Goal: Task Accomplishment & Management: Manage account settings

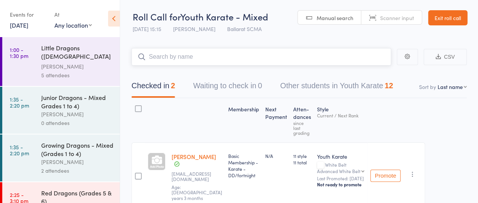
drag, startPoint x: 67, startPoint y: 67, endPoint x: 212, endPoint y: 57, distance: 144.7
click at [212, 57] on input "search" at bounding box center [261, 56] width 260 height 17
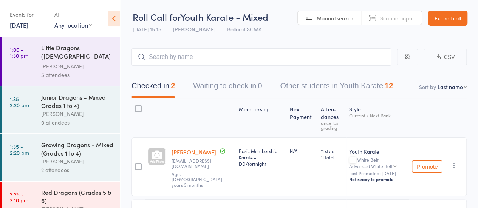
click at [58, 36] on div "Events for 11 Oct, 2025 11 Oct, 2025 October 2025 Sun Mon Tue Wed Thu Fri Sat 4…" at bounding box center [60, 19] width 120 height 38
click at [58, 51] on div "Little Dragons ([DEMOGRAPHIC_DATA] Kindy & Prep)" at bounding box center [77, 52] width 72 height 19
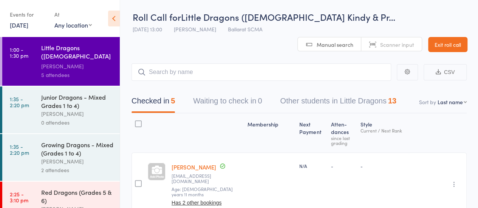
click at [25, 29] on div "Events for 11 Oct, 2025 11 Oct, 2025 October 2025 Sun Mon Tue Wed Thu Fri Sat 4…" at bounding box center [28, 19] width 37 height 22
click at [25, 25] on link "11 Oct, 2025" at bounding box center [19, 25] width 19 height 8
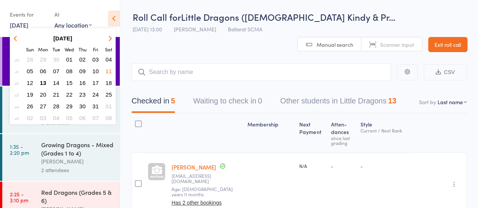
click at [53, 83] on button "14" at bounding box center [56, 83] width 12 height 10
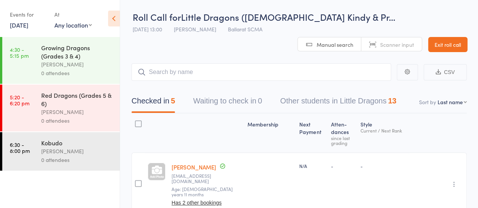
click at [25, 21] on link "14 Oct, 2025" at bounding box center [19, 25] width 19 height 8
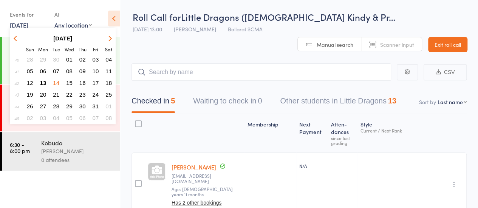
click at [45, 82] on span "13" at bounding box center [43, 83] width 6 height 6
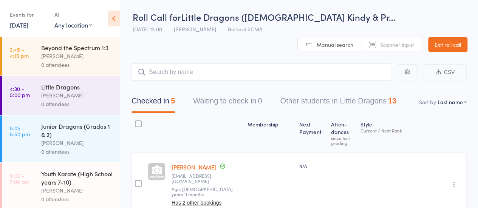
click at [67, 69] on div "0 attendees" at bounding box center [77, 64] width 72 height 9
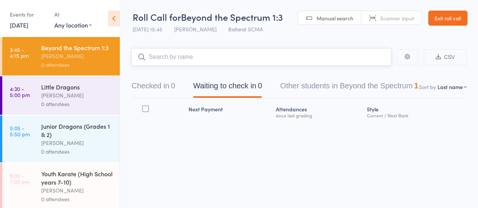
click at [292, 84] on button "Other students in Beyond the Spectrum 1" at bounding box center [349, 88] width 138 height 20
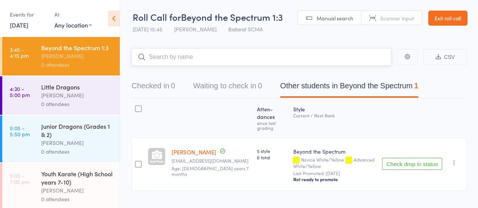
click at [159, 86] on button "Checked in 0" at bounding box center [152, 88] width 43 height 20
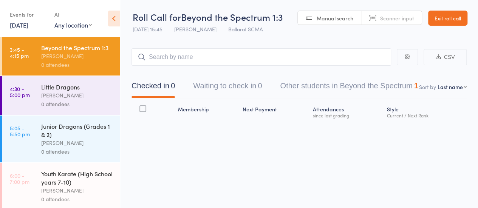
click at [70, 108] on div "0 attendees" at bounding box center [77, 104] width 72 height 9
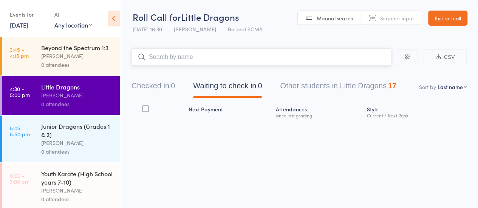
click at [183, 60] on input "search" at bounding box center [261, 56] width 260 height 17
type input "henry"
click at [380, 76] on link "Drop in" at bounding box center [371, 73] width 25 height 12
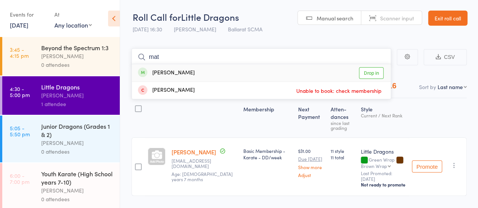
type input "mat"
click at [367, 74] on link "Drop in" at bounding box center [371, 73] width 25 height 12
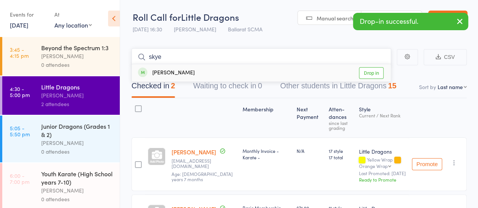
type input "skye"
click at [376, 74] on link "Drop in" at bounding box center [371, 73] width 25 height 12
type input "annika"
click at [370, 75] on link "Drop in" at bounding box center [371, 73] width 25 height 12
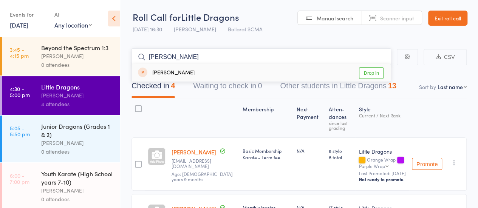
type input "alex"
click at [374, 74] on link "Drop in" at bounding box center [371, 73] width 25 height 12
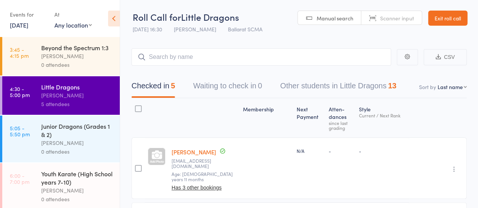
click at [40, 155] on link "5:05 - 5:50 pm Junior Dragons (Grades 1 & 2) Damien Martin 0 attendees" at bounding box center [61, 139] width 118 height 47
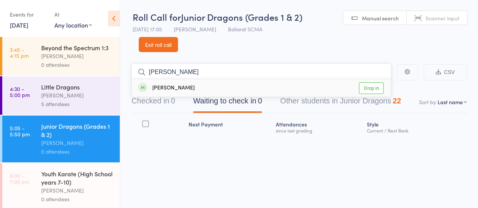
type input "parker"
click at [374, 89] on link "Drop in" at bounding box center [371, 88] width 25 height 12
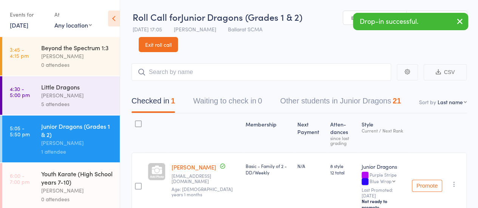
click at [50, 100] on div "[PERSON_NAME]" at bounding box center [77, 95] width 72 height 9
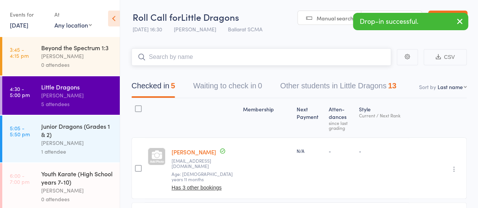
scroll to position [40, 0]
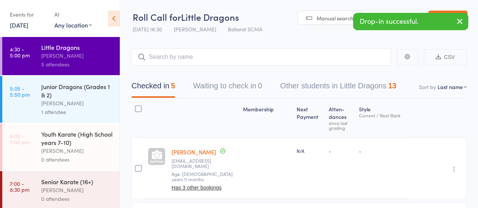
click at [81, 155] on div "[PERSON_NAME]" at bounding box center [77, 151] width 72 height 9
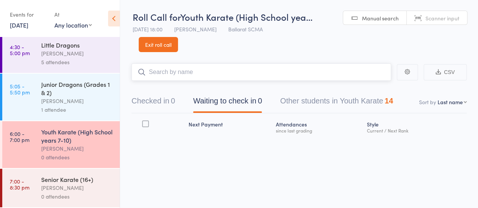
scroll to position [50, 0]
click at [169, 76] on input "search" at bounding box center [261, 71] width 260 height 17
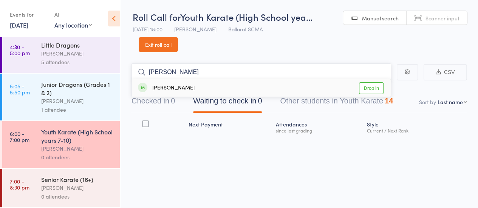
type input "ella"
click at [373, 88] on link "Drop in" at bounding box center [371, 88] width 25 height 12
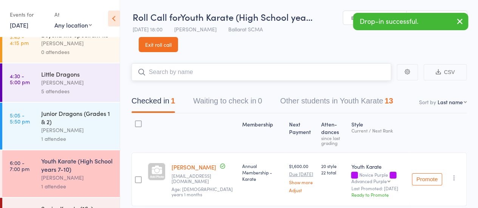
scroll to position [0, 0]
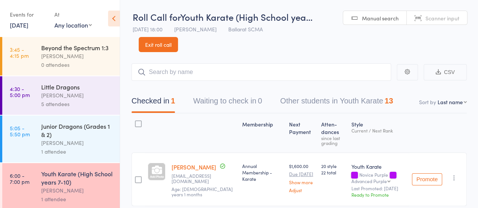
drag, startPoint x: 48, startPoint y: 111, endPoint x: 36, endPoint y: 111, distance: 12.5
click at [36, 111] on link "4:30 - 5:00 pm Little Dragons Damien Martin 5 attendees" at bounding box center [61, 95] width 118 height 39
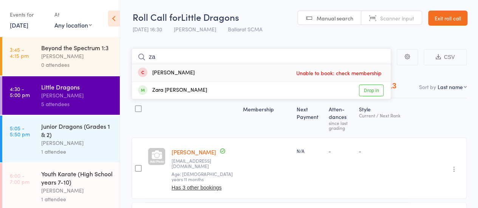
type input "za"
click at [195, 73] on div "Zarif Zepic Unable to book: check membership" at bounding box center [261, 72] width 259 height 17
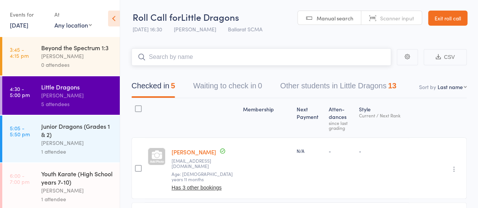
scroll to position [49, 0]
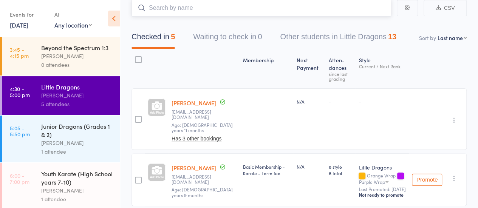
click at [228, 7] on input "search" at bounding box center [261, 7] width 260 height 17
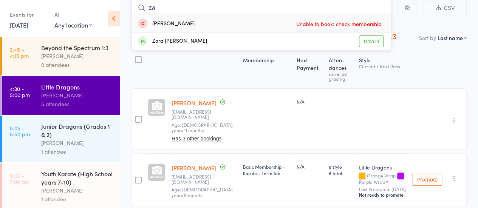
type input "za"
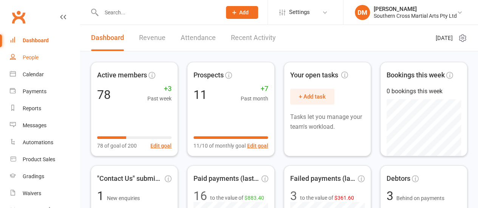
click at [35, 59] on div "People" at bounding box center [31, 57] width 16 height 6
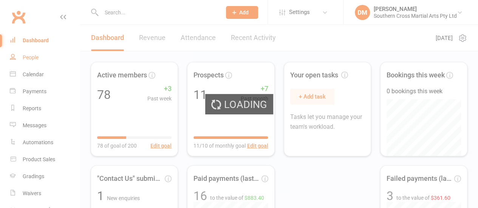
select select "100"
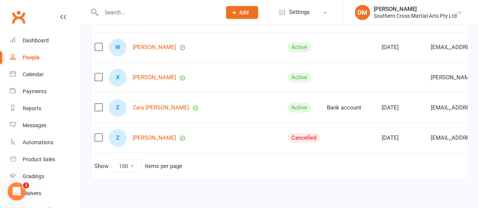
scroll to position [3014, 0]
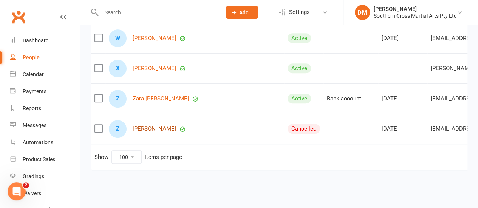
click at [148, 126] on link "[PERSON_NAME]" at bounding box center [154, 129] width 43 height 6
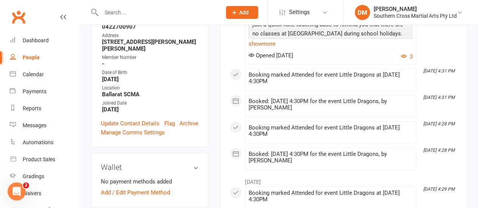
scroll to position [302, 0]
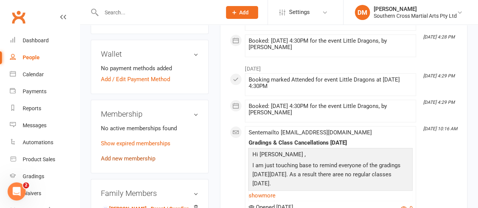
click at [149, 155] on link "Add new membership" at bounding box center [128, 158] width 54 height 7
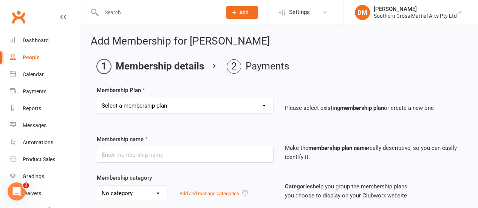
click at [184, 99] on select "Select a membership plan Create new Membership Plan Basic Membership - Karate -…" at bounding box center [185, 105] width 176 height 15
select select "15"
click at [97, 98] on select "Select a membership plan Create new Membership Plan Basic Membership - Karate -…" at bounding box center [185, 105] width 176 height 15
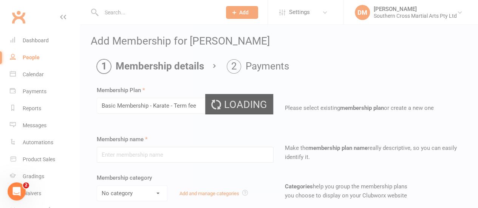
type input "Basic Membership - Karate - Term fee"
select select "2"
type input "0"
type input "2"
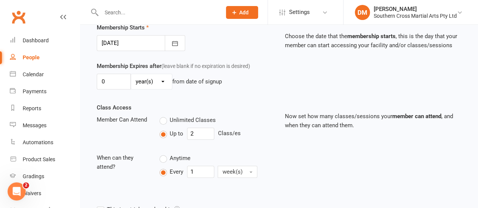
scroll to position [113, 0]
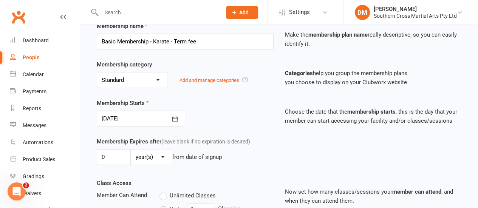
click at [116, 113] on div at bounding box center [141, 119] width 88 height 16
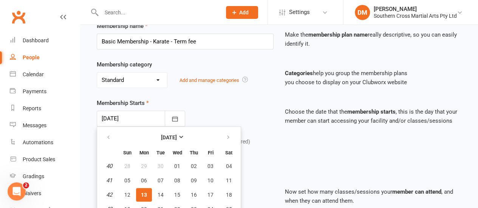
scroll to position [149, 0]
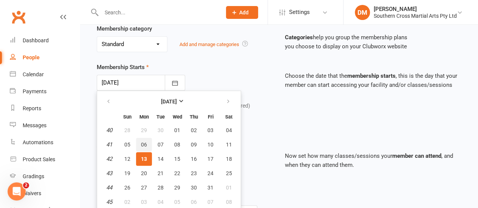
click at [146, 142] on span "06" at bounding box center [144, 145] width 6 height 6
type input "[DATE]"
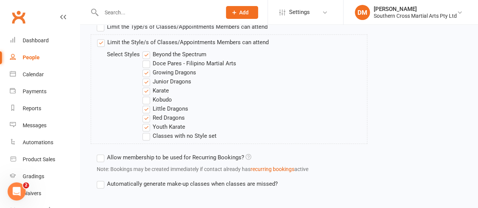
scroll to position [376, 0]
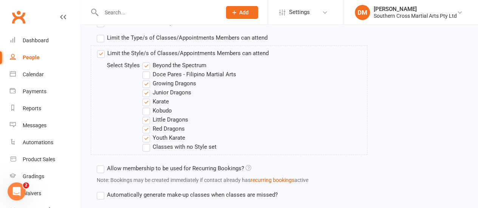
click at [99, 49] on label "Limit the Style/s of Classes/Appointments Members can attend" at bounding box center [183, 53] width 172 height 9
click at [99, 49] on input "Limit the Style/s of Classes/Appointments Members can attend" at bounding box center [99, 49] width 5 height 0
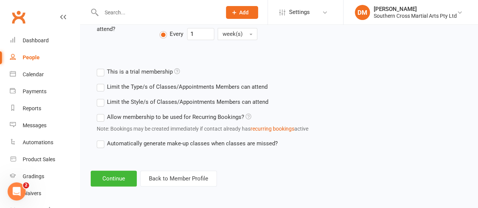
scroll to position [325, 0]
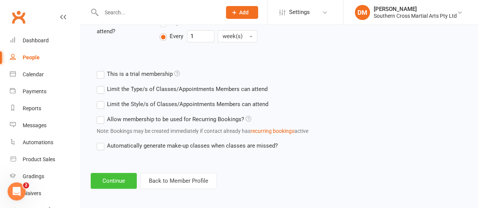
click at [122, 178] on button "Continue" at bounding box center [114, 181] width 46 height 16
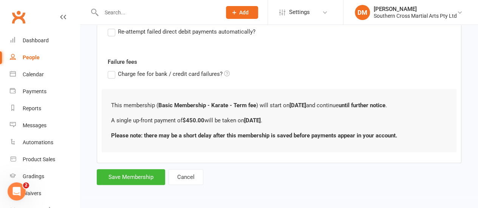
scroll to position [0, 0]
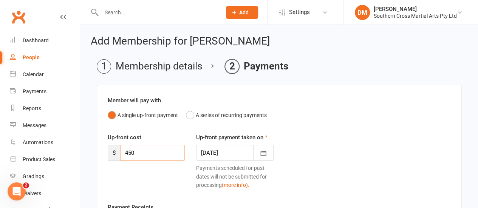
drag, startPoint x: 146, startPoint y: 153, endPoint x: 94, endPoint y: 152, distance: 51.4
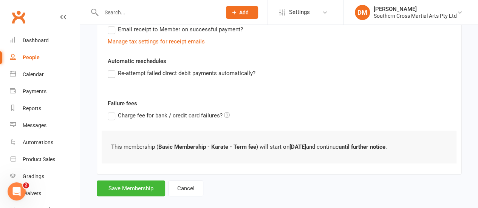
scroll to position [172, 0]
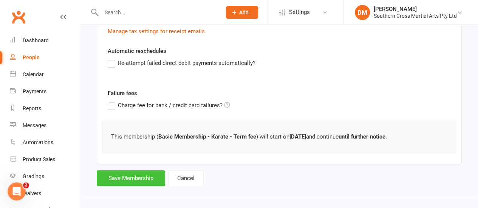
type input "0"
click at [125, 173] on button "Save Membership" at bounding box center [131, 178] width 68 height 16
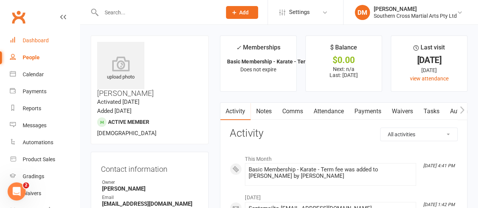
click at [36, 38] on div "Dashboard" at bounding box center [36, 40] width 26 height 6
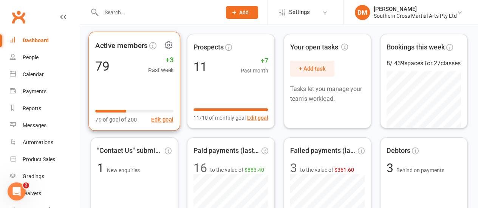
scroll to position [38, 0]
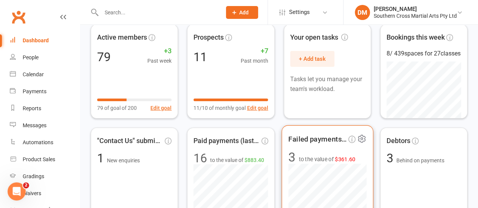
click at [324, 159] on span "to the value of $361.60" at bounding box center [327, 159] width 57 height 9
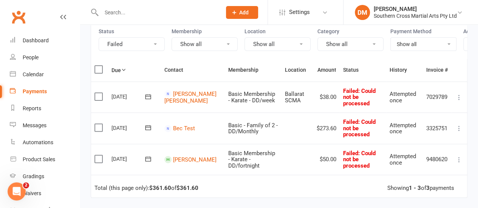
scroll to position [76, 0]
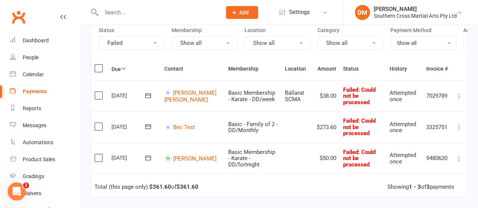
click at [458, 97] on icon at bounding box center [459, 97] width 8 height 8
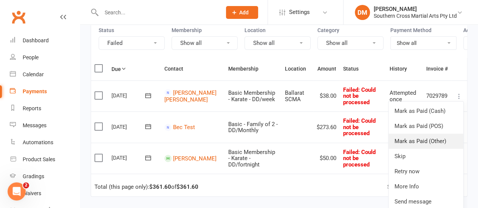
click at [425, 144] on link "Mark as Paid (Other)" at bounding box center [425, 141] width 75 height 15
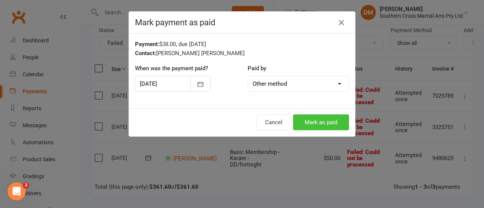
click at [326, 118] on button "Mark as paid" at bounding box center [321, 122] width 56 height 16
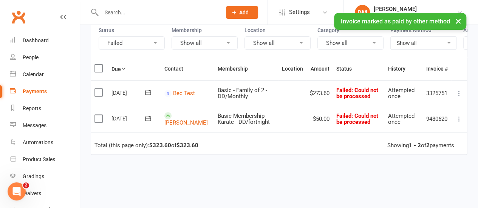
click at [458, 97] on icon at bounding box center [459, 94] width 8 height 8
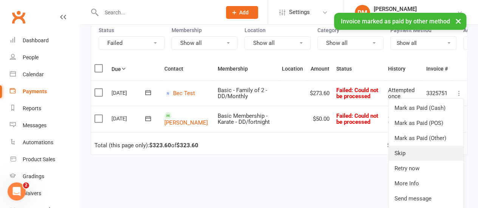
click at [404, 158] on link "Skip" at bounding box center [425, 153] width 75 height 15
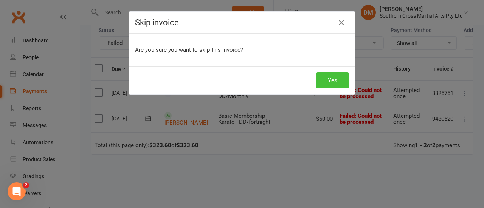
click at [336, 79] on button "Yes" at bounding box center [332, 81] width 33 height 16
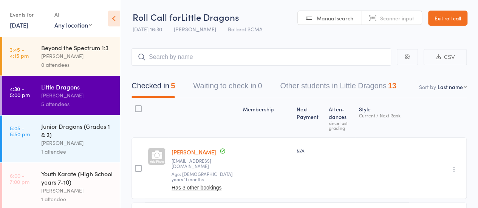
click at [178, 58] on input "search" at bounding box center [261, 56] width 260 height 17
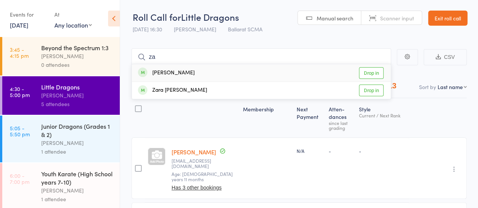
type input "za"
click at [376, 73] on link "Drop in" at bounding box center [371, 73] width 25 height 12
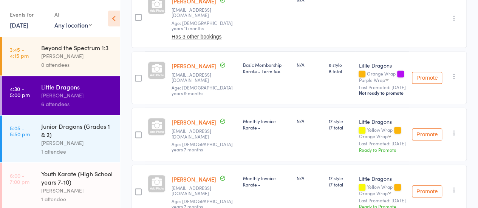
scroll to position [227, 0]
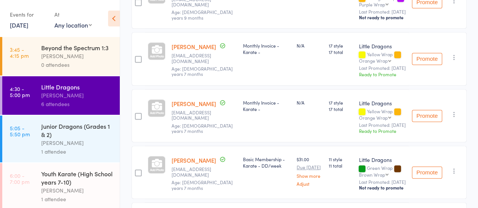
click at [71, 60] on div "[PERSON_NAME]" at bounding box center [77, 56] width 72 height 9
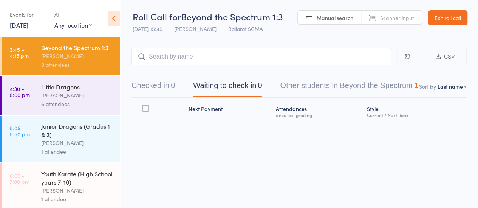
click at [201, 62] on input "search" at bounding box center [261, 56] width 260 height 17
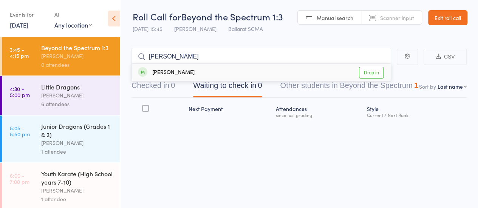
type input "Parker"
click at [363, 73] on link "Drop in" at bounding box center [371, 73] width 25 height 12
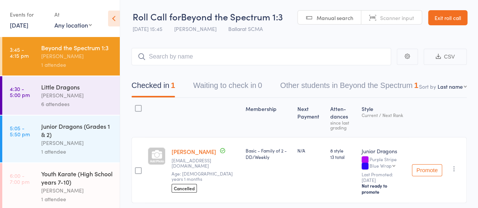
click at [84, 134] on div "Junior Dragons (Grades 1 & 2)" at bounding box center [77, 130] width 72 height 17
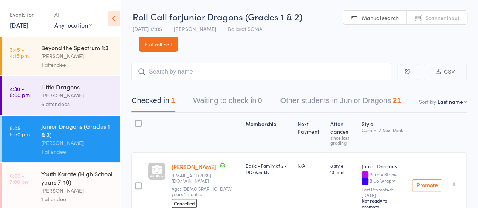
click at [71, 179] on div "Youth Karate (High School years 7-10)" at bounding box center [77, 178] width 72 height 17
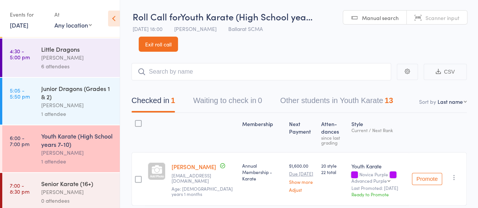
scroll to position [50, 0]
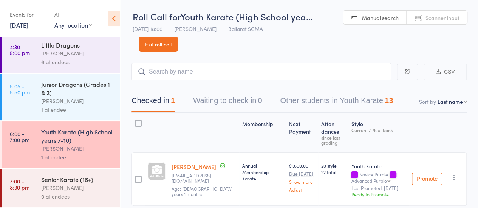
click at [78, 138] on div "Youth Karate (High School years 7-10)" at bounding box center [77, 136] width 72 height 17
click at [69, 97] on div "[PERSON_NAME]" at bounding box center [77, 101] width 72 height 9
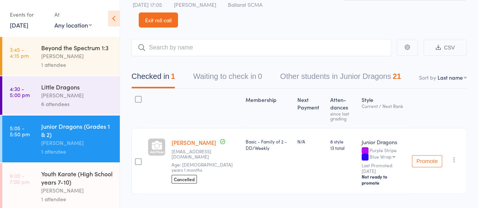
scroll to position [36, 0]
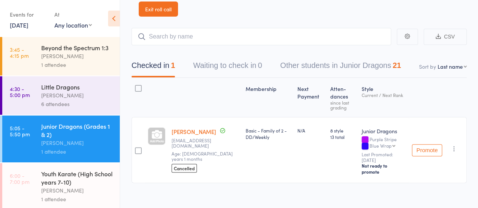
click at [454, 145] on icon "button" at bounding box center [454, 149] width 8 height 8
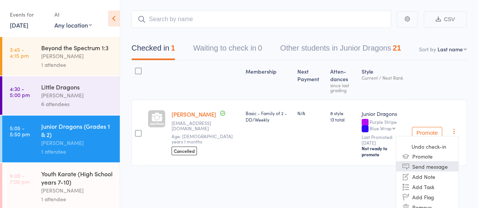
scroll to position [68, 0]
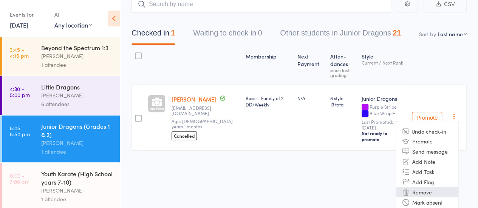
click at [431, 190] on li "Remove" at bounding box center [427, 192] width 62 height 10
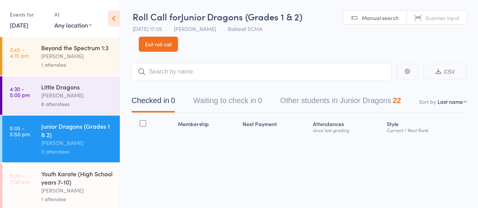
scroll to position [0, 0]
click at [209, 72] on input "search" at bounding box center [261, 71] width 260 height 17
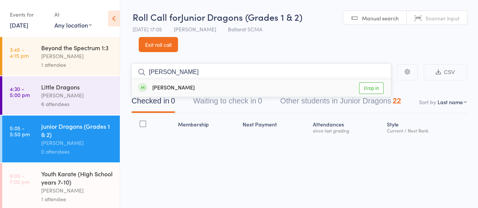
type input "leo"
click at [379, 88] on link "Drop in" at bounding box center [371, 88] width 25 height 12
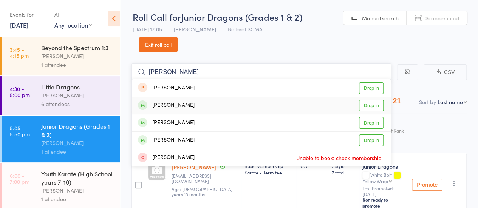
type input "charlie"
click at [376, 108] on link "Drop in" at bounding box center [371, 106] width 25 height 12
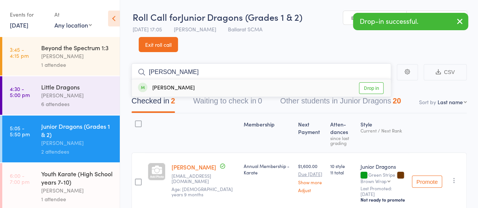
type input "cooper"
click at [367, 84] on link "Drop in" at bounding box center [371, 88] width 25 height 12
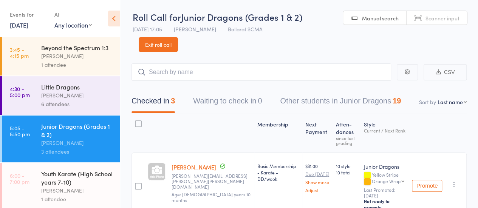
drag, startPoint x: 483, startPoint y: 172, endPoint x: 213, endPoint y: 44, distance: 299.0
click at [213, 44] on header "Roll Call for Junior Dragons (Grades 1 & 2) 13 Oct 17:05 Damien Martin Ballarat…" at bounding box center [299, 26] width 358 height 52
click at [166, 73] on input "search" at bounding box center [261, 71] width 260 height 17
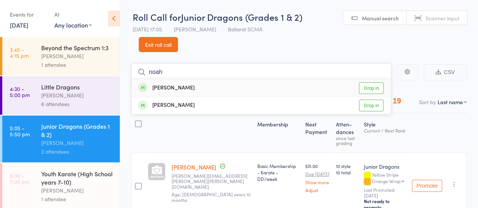
type input "noah"
click at [381, 88] on link "Drop in" at bounding box center [371, 88] width 25 height 12
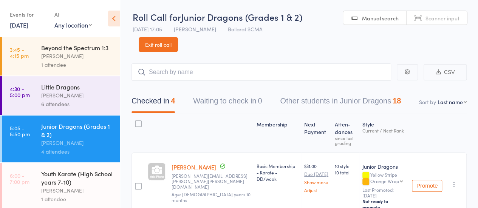
click at [185, 74] on input "search" at bounding box center [261, 71] width 260 height 17
type input "linc"
click at [368, 84] on link "Drop in" at bounding box center [371, 88] width 25 height 12
click at [178, 71] on input "search" at bounding box center [261, 71] width 260 height 17
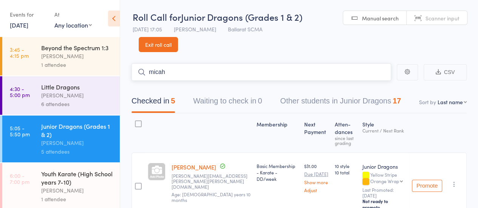
click at [194, 73] on input "micah" at bounding box center [261, 71] width 260 height 17
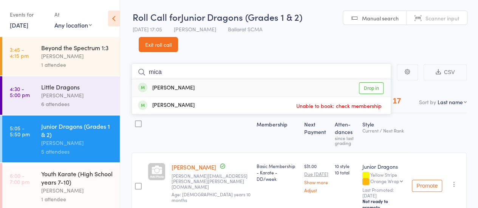
type input "mica"
click at [369, 84] on link "Drop in" at bounding box center [371, 88] width 25 height 12
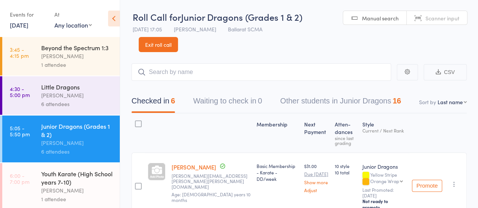
click at [88, 52] on div "Beyond the Spectrum 1:3" at bounding box center [77, 47] width 72 height 8
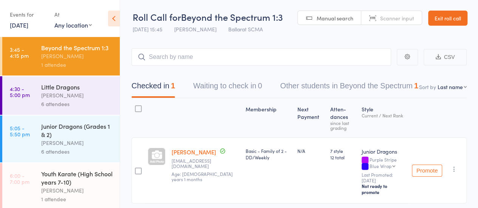
click at [87, 147] on div "[PERSON_NAME]" at bounding box center [77, 143] width 72 height 9
